Goal: Task Accomplishment & Management: Use online tool/utility

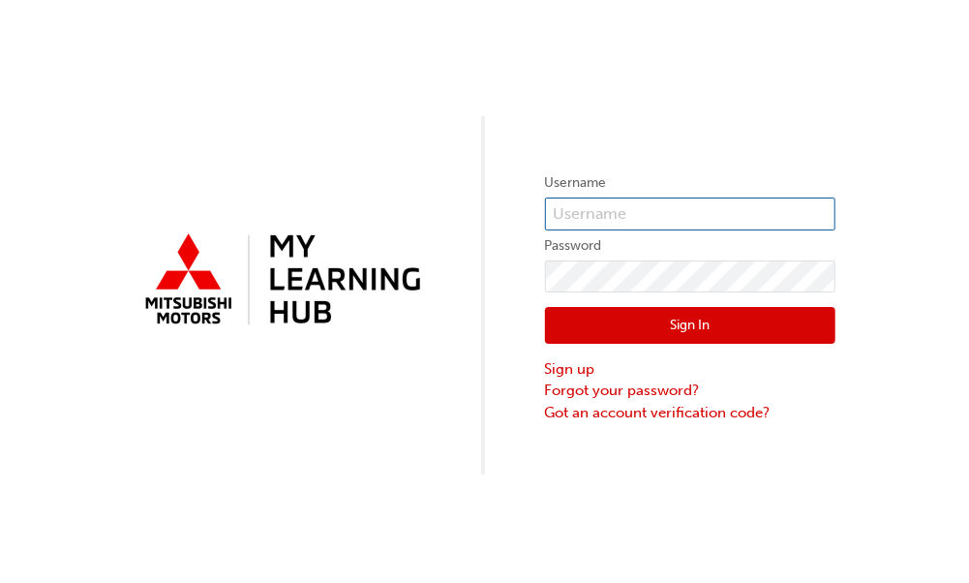
click at [733, 212] on input "text" at bounding box center [690, 213] width 290 height 33
type input "0005515079"
click at [717, 329] on button "Sign In" at bounding box center [690, 325] width 290 height 37
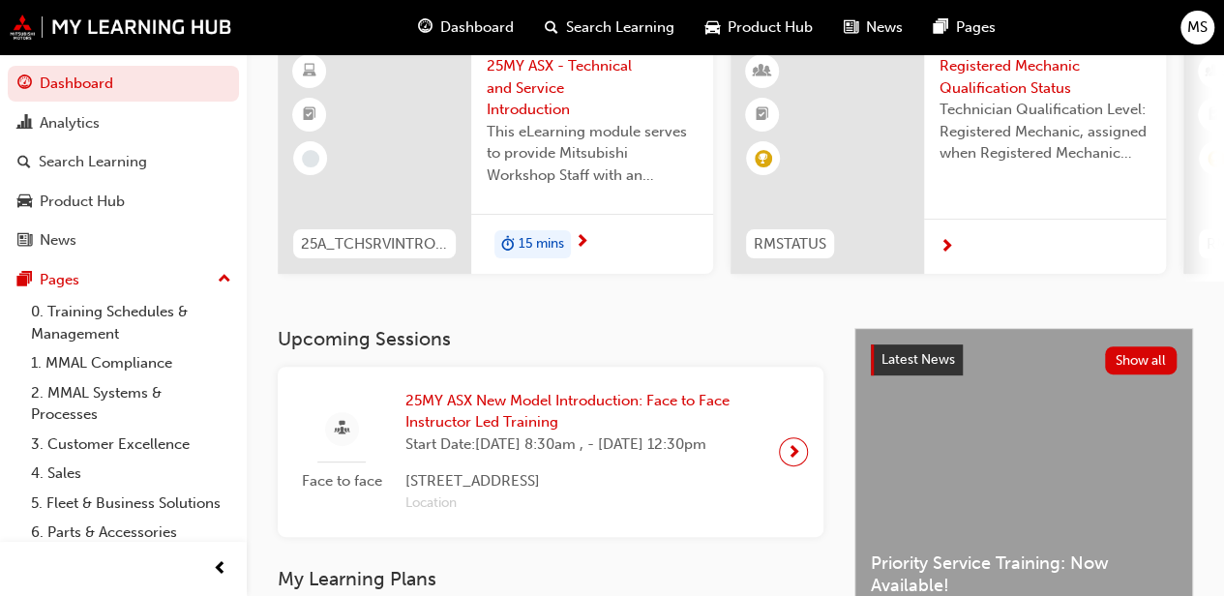
scroll to position [182, 0]
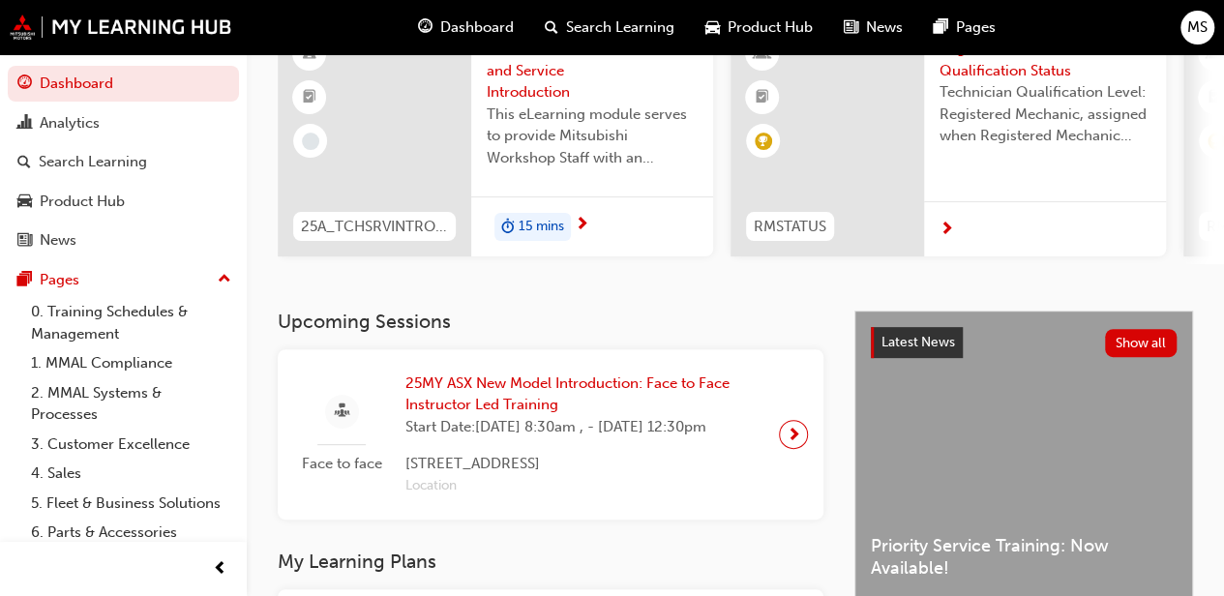
click at [575, 404] on span "25MY ASX New Model Introduction: Face to Face Instructor Led Training" at bounding box center [585, 395] width 358 height 44
